Goal: Task Accomplishment & Management: Manage account settings

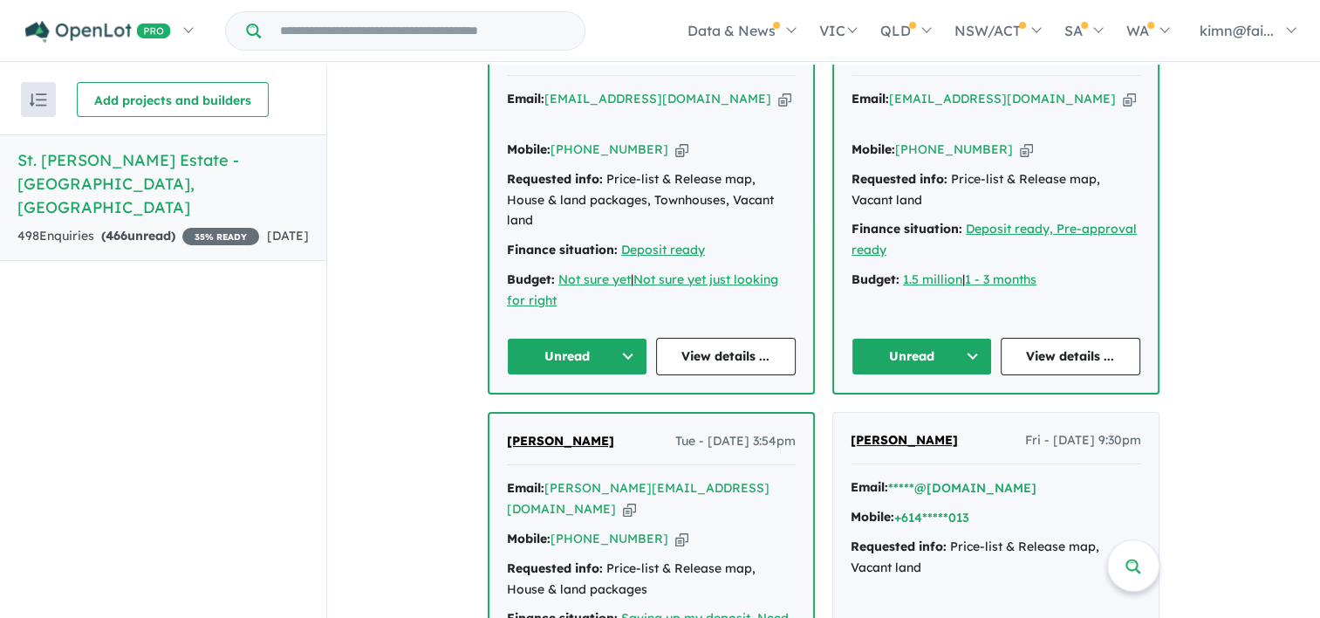
scroll to position [611, 0]
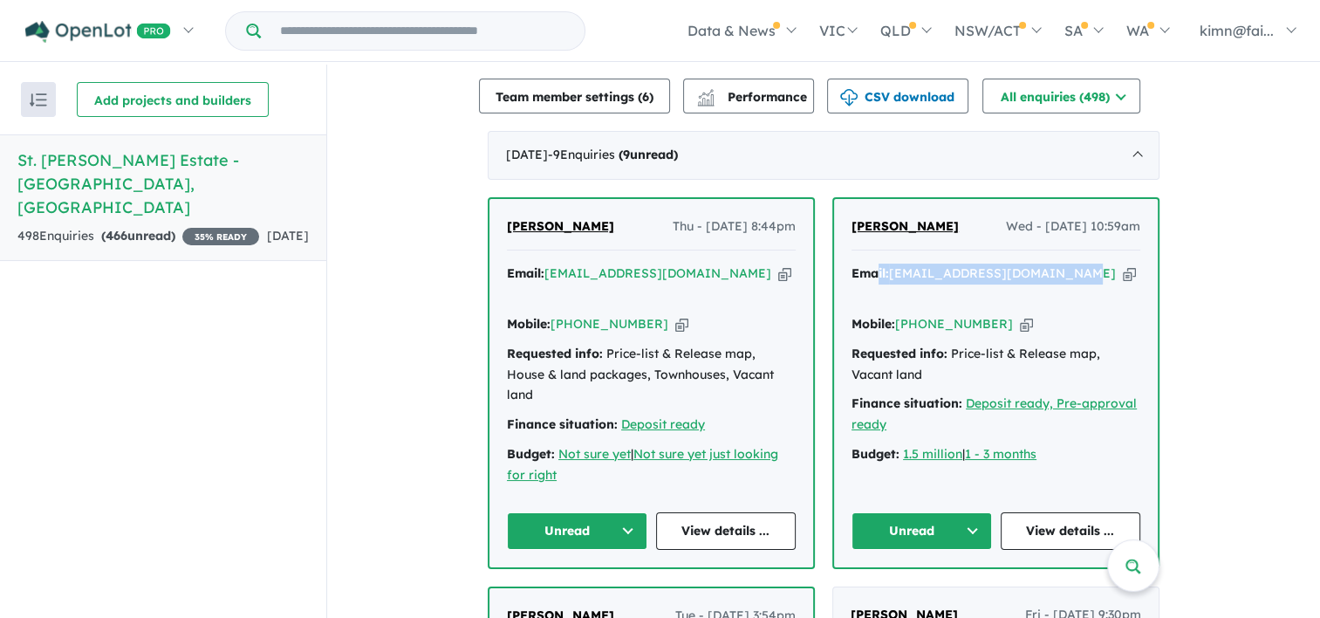
drag, startPoint x: 875, startPoint y: 248, endPoint x: 1059, endPoint y: 244, distance: 184.1
click at [1059, 263] on div "Email: [EMAIL_ADDRESS][DOMAIN_NAME] Copied!" at bounding box center [995, 284] width 289 height 42
copy div "il: [EMAIL_ADDRESS][DOMAIN_NAME]"
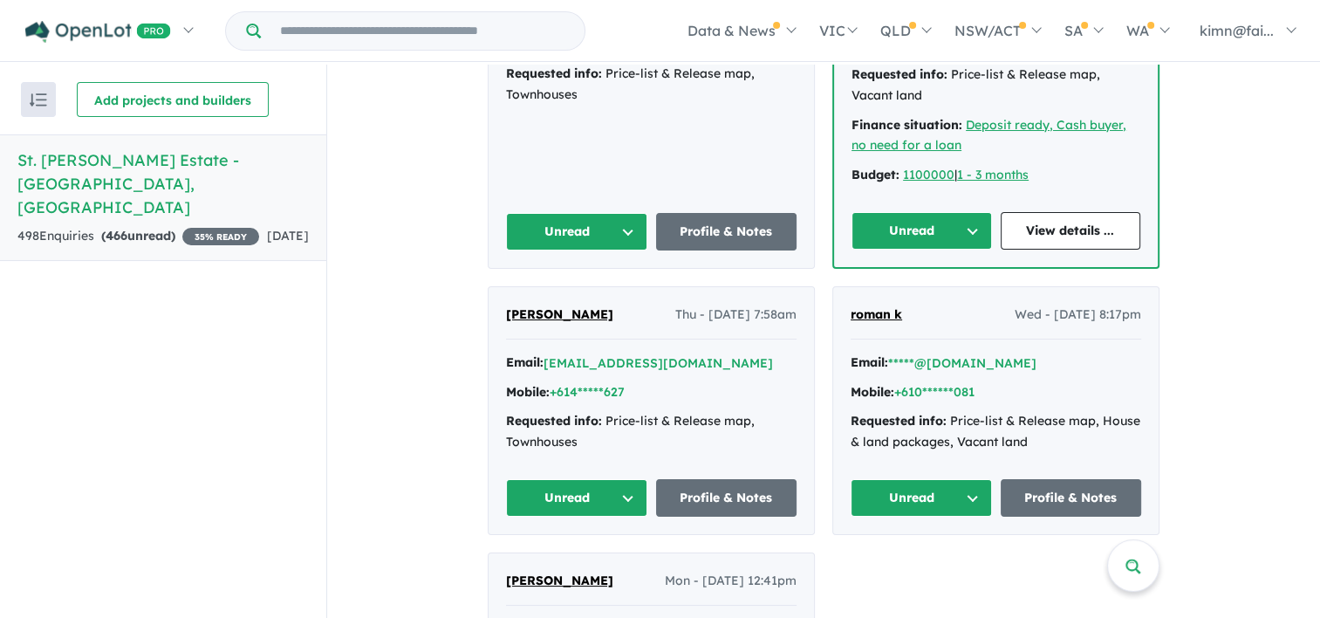
scroll to position [1657, 0]
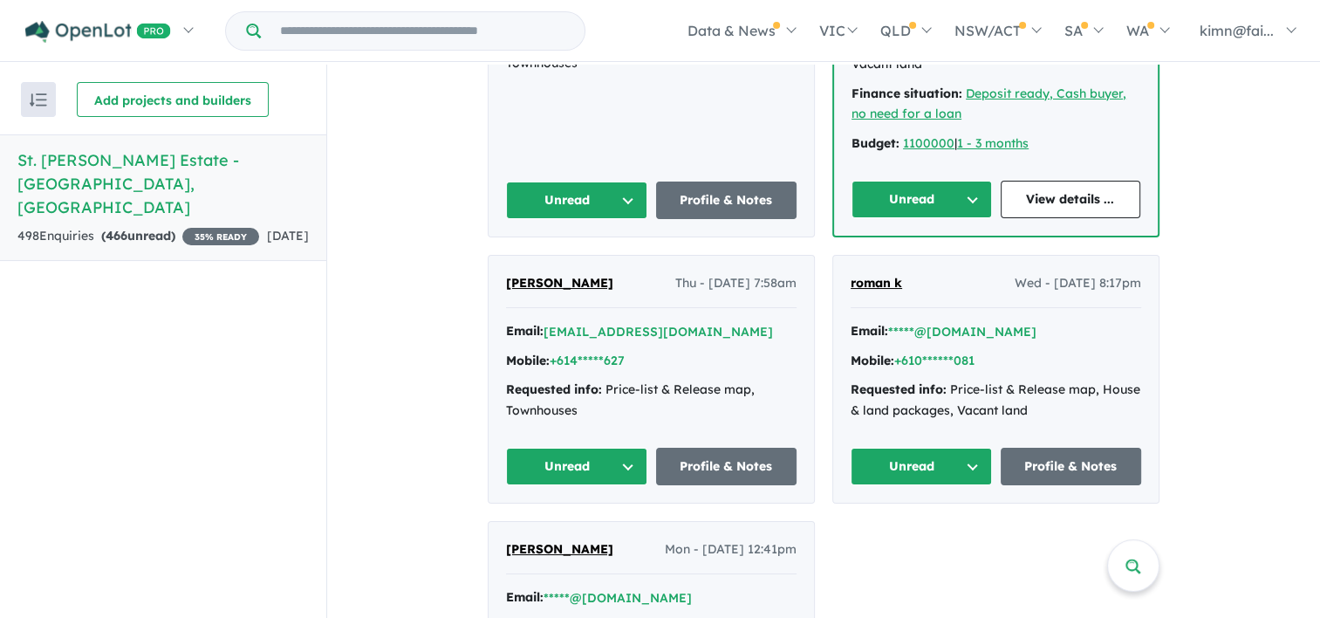
click at [618, 447] on button "Unread" at bounding box center [576, 466] width 141 height 38
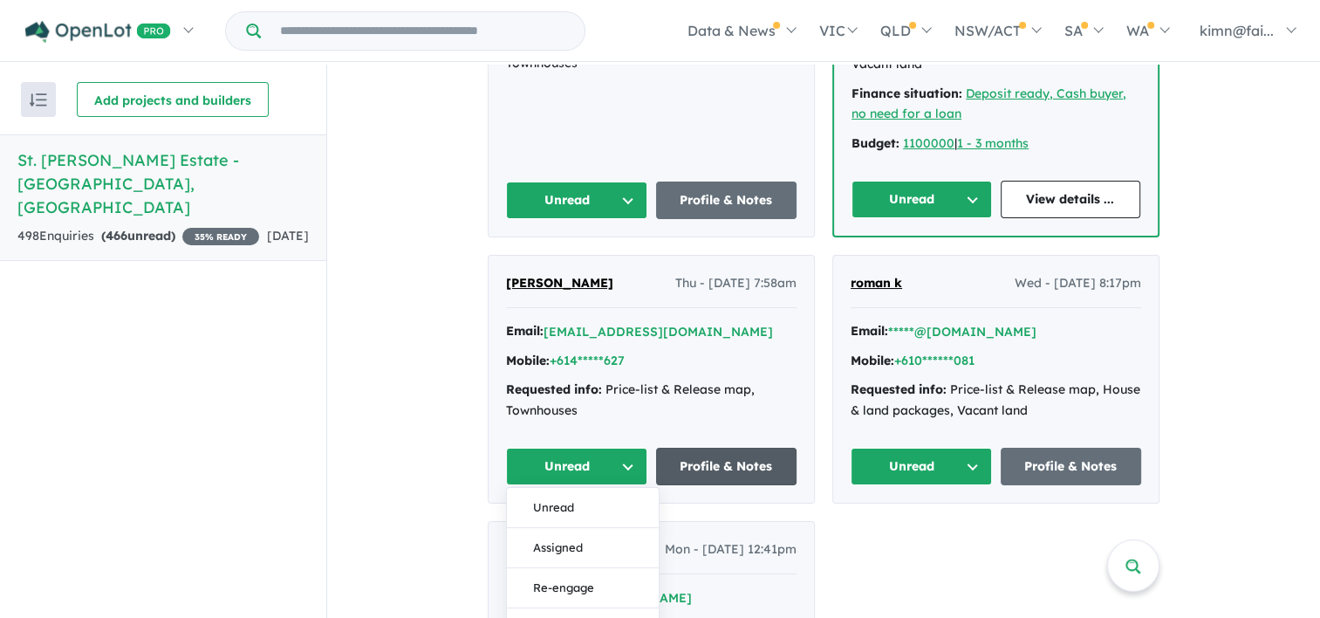
click at [757, 447] on link "Profile & Notes" at bounding box center [726, 466] width 141 height 38
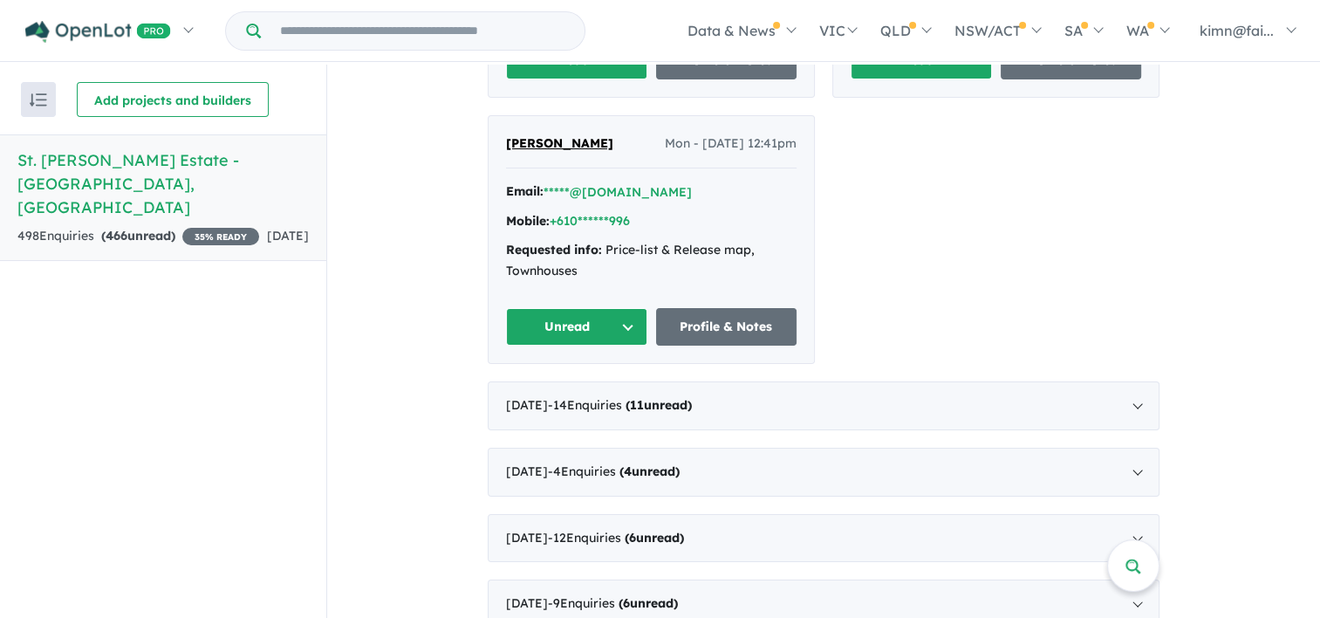
scroll to position [2094, 0]
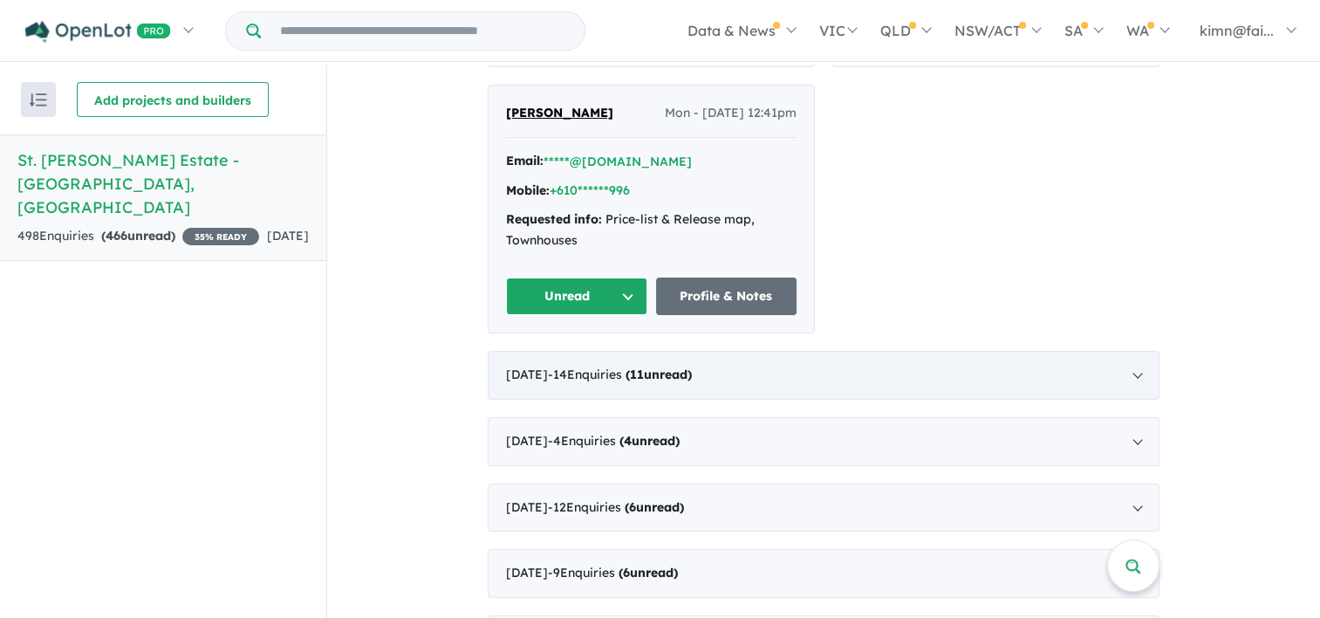
click at [771, 351] on div "[DATE] - 14 Enquir ies ( 11 unread)" at bounding box center [824, 375] width 672 height 49
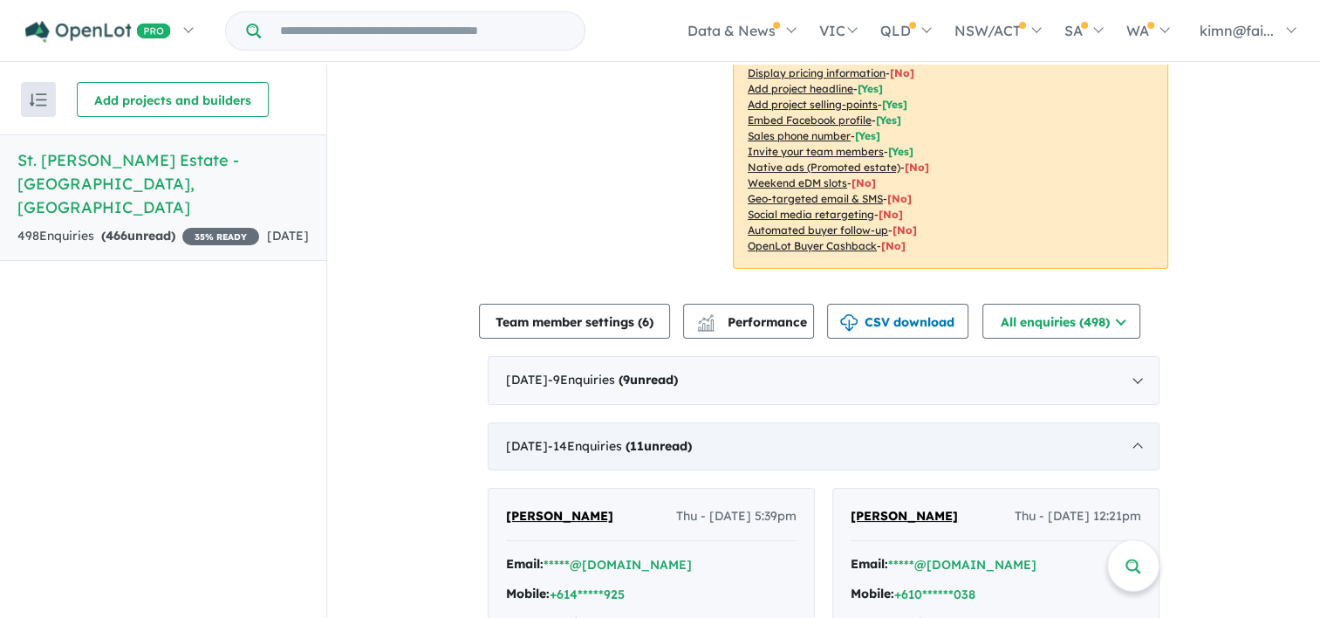
scroll to position [415, 0]
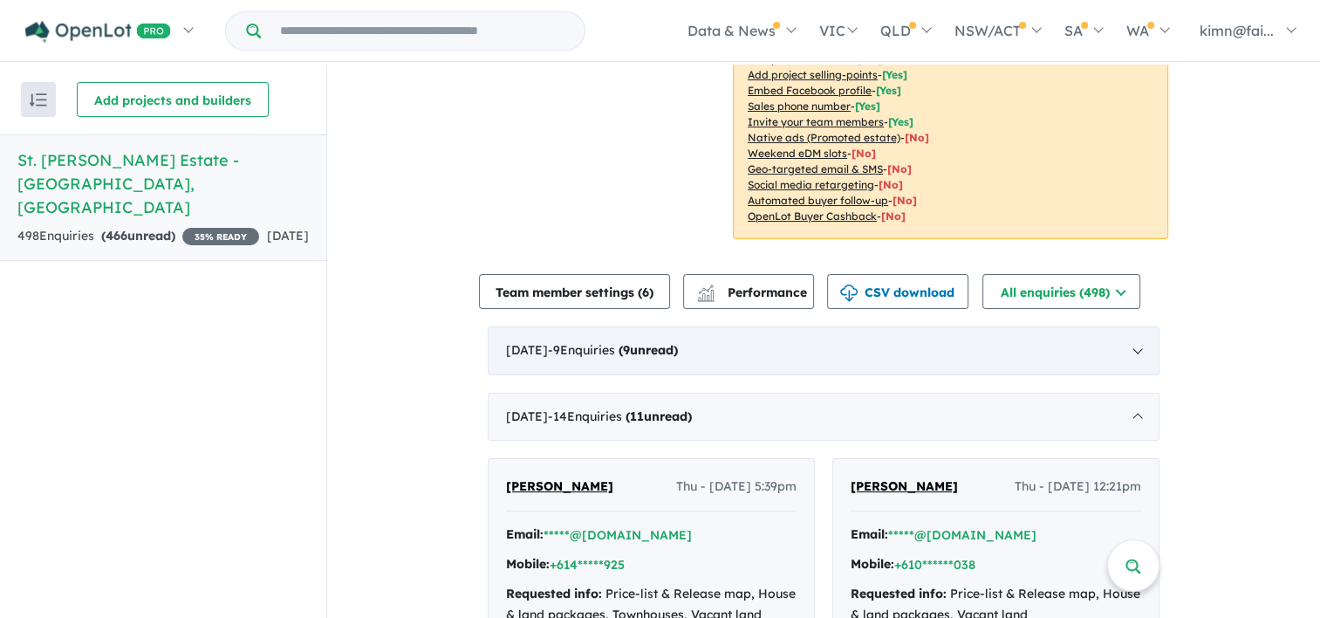
click at [789, 335] on div "[DATE] - 9 Enquir ies ( 9 unread)" at bounding box center [824, 350] width 672 height 49
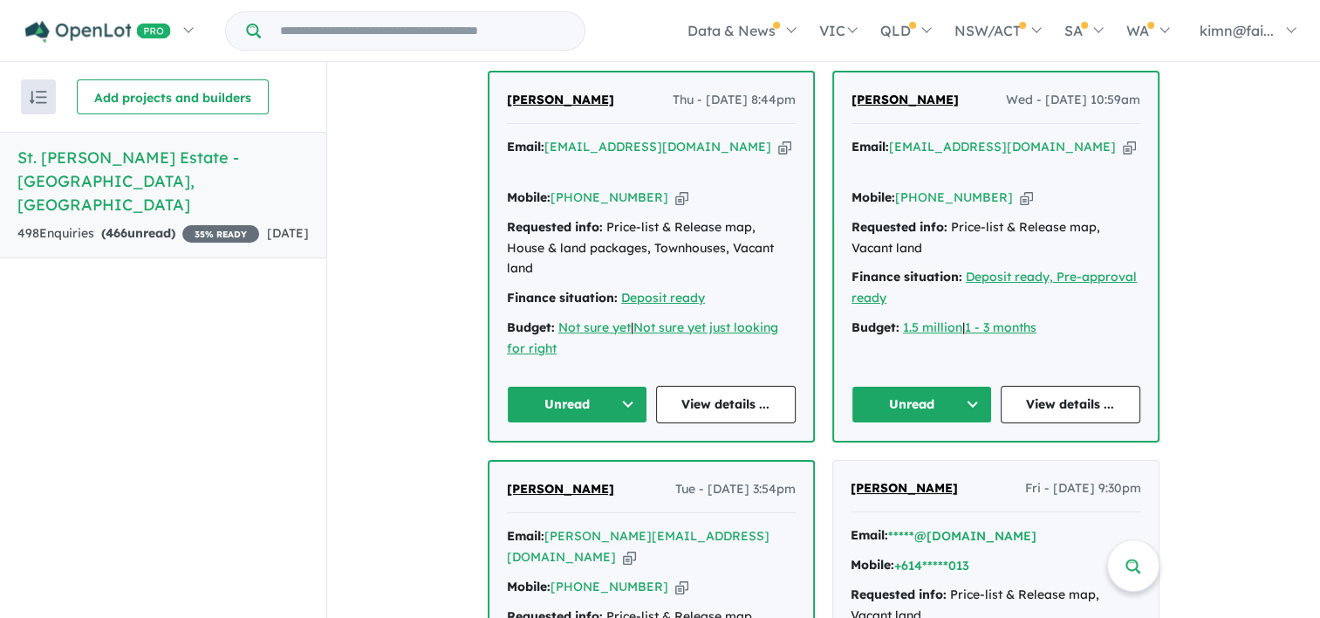
scroll to position [764, 0]
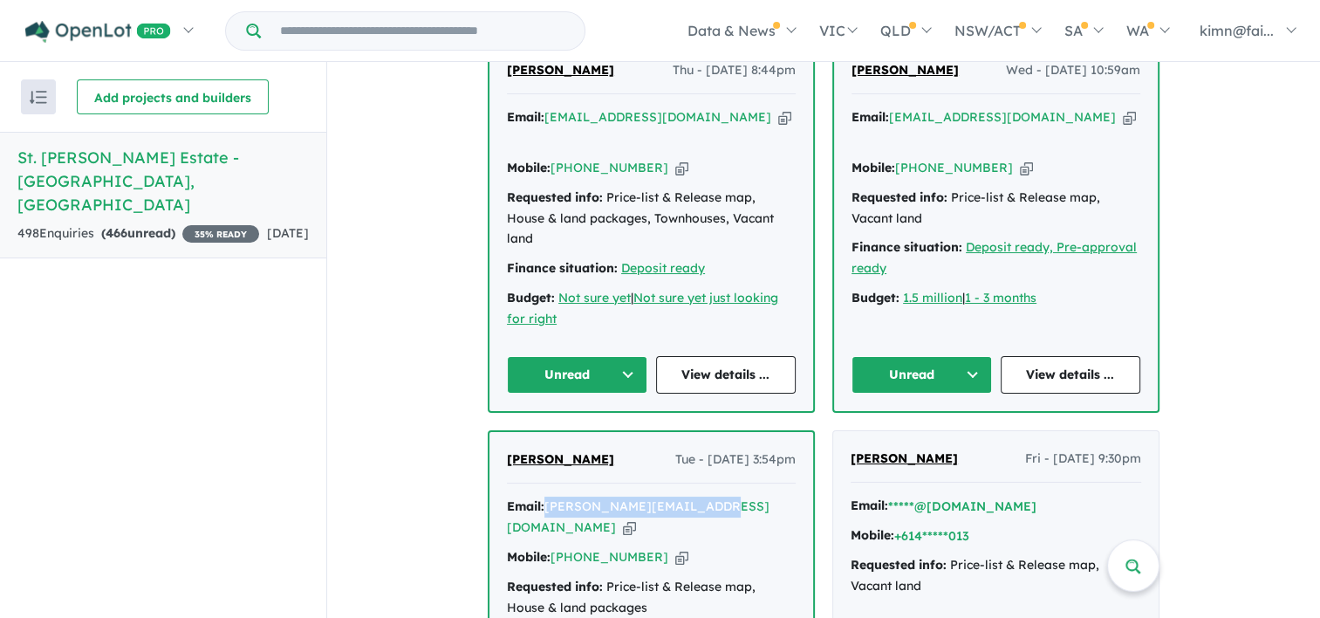
drag, startPoint x: 701, startPoint y: 441, endPoint x: 543, endPoint y: 426, distance: 159.5
click at [543, 432] on div "[PERSON_NAME] Tue - [DATE] 3:54pm Email: [PERSON_NAME][EMAIL_ADDRESS][DOMAIN_NA…" at bounding box center [651, 605] width 324 height 347
copy a%20St "[PERSON_NAME][EMAIL_ADDRESS][DOMAIN_NAME]"
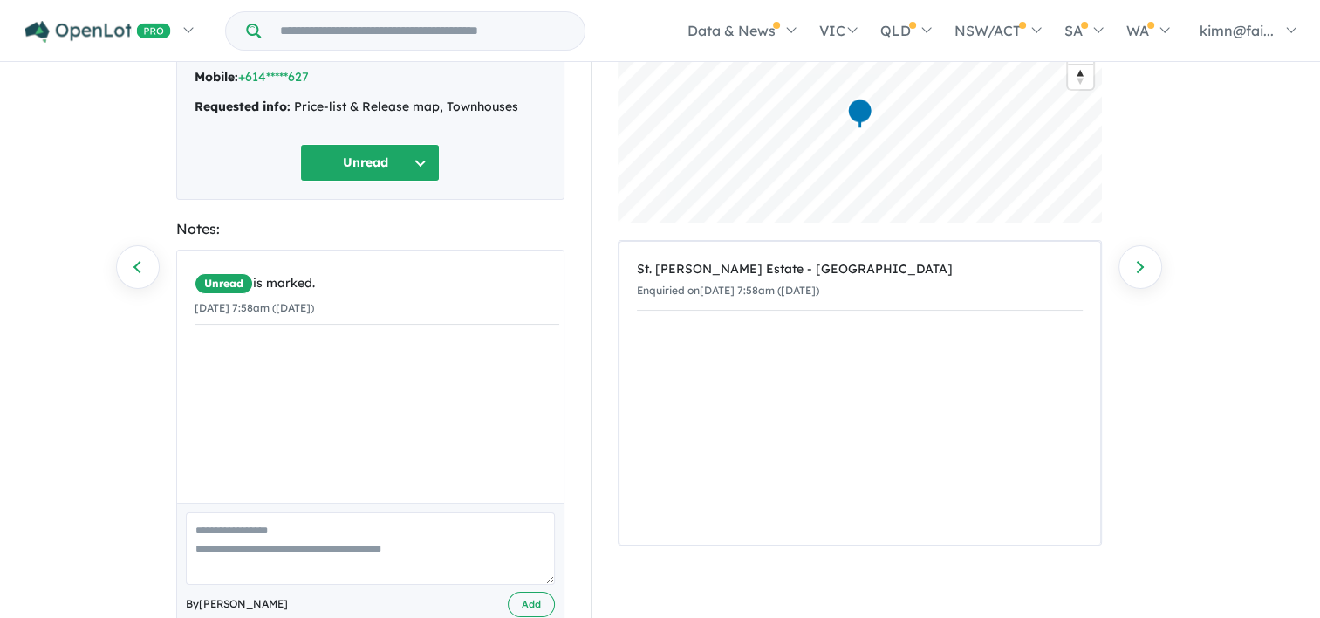
scroll to position [174, 0]
